Goal: Check status: Check status

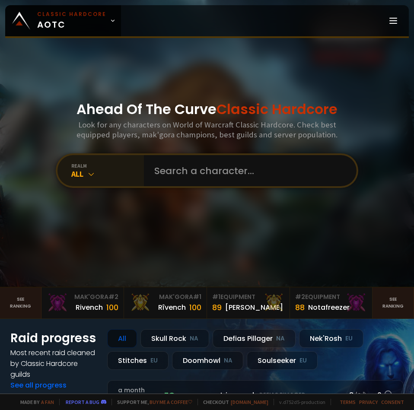
click at [80, 173] on div "All" at bounding box center [107, 174] width 73 height 10
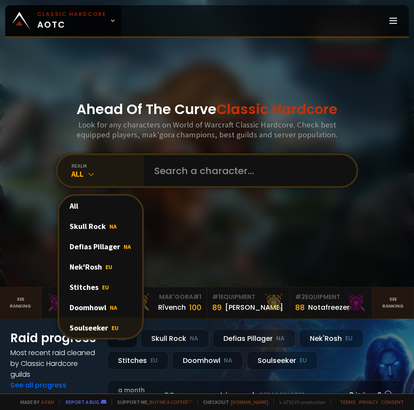
click at [82, 327] on div "Soulseeker EU" at bounding box center [100, 328] width 83 height 20
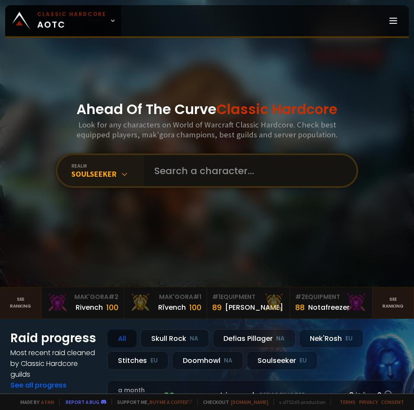
click at [200, 178] on input "text" at bounding box center [247, 170] width 197 height 31
type input "pypa"
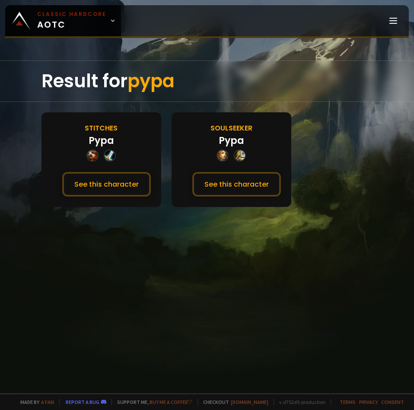
click at [234, 127] on div "Soulseeker" at bounding box center [231, 128] width 42 height 11
click at [241, 180] on button "See this character" at bounding box center [236, 184] width 89 height 25
